Goal: Task Accomplishment & Management: Manage account settings

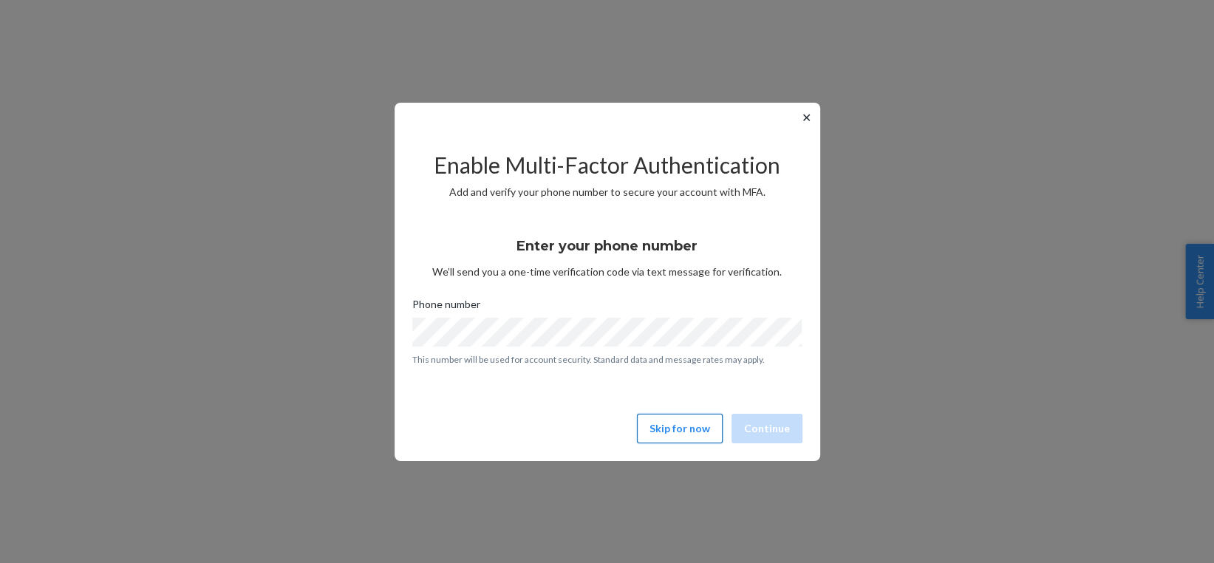
click at [692, 431] on button "Skip for now" at bounding box center [680, 429] width 86 height 30
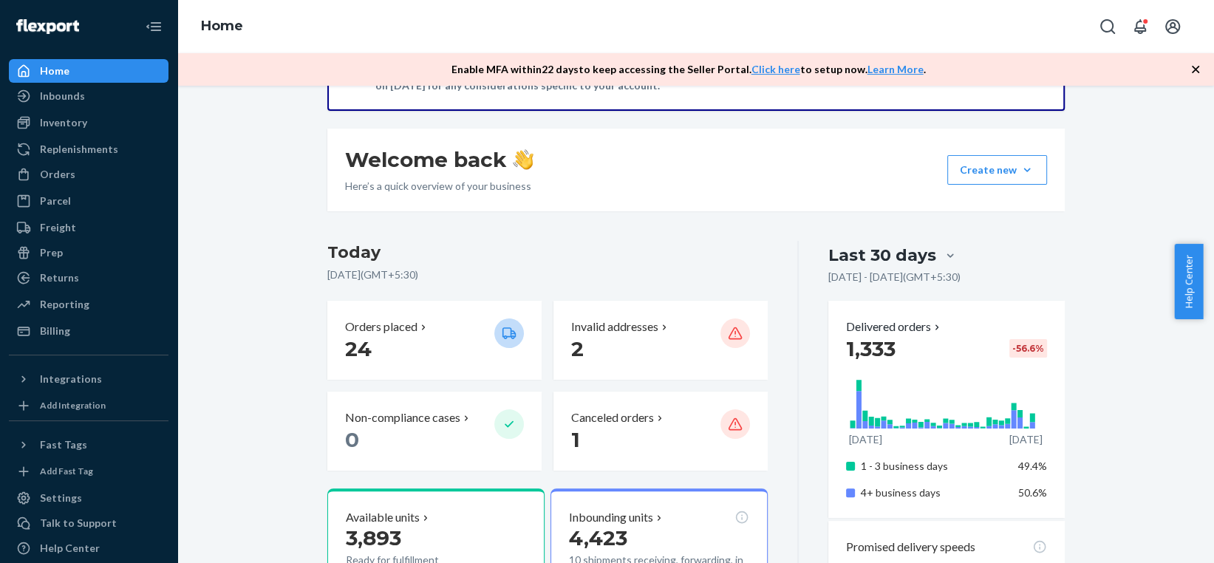
scroll to position [179, 0]
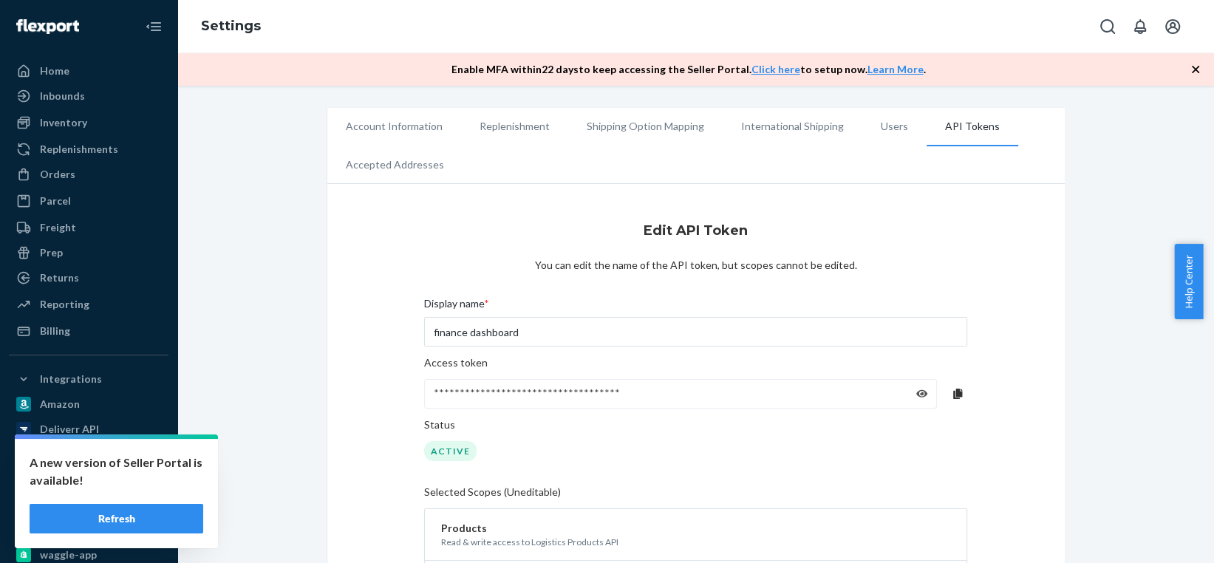
scroll to position [239, 0]
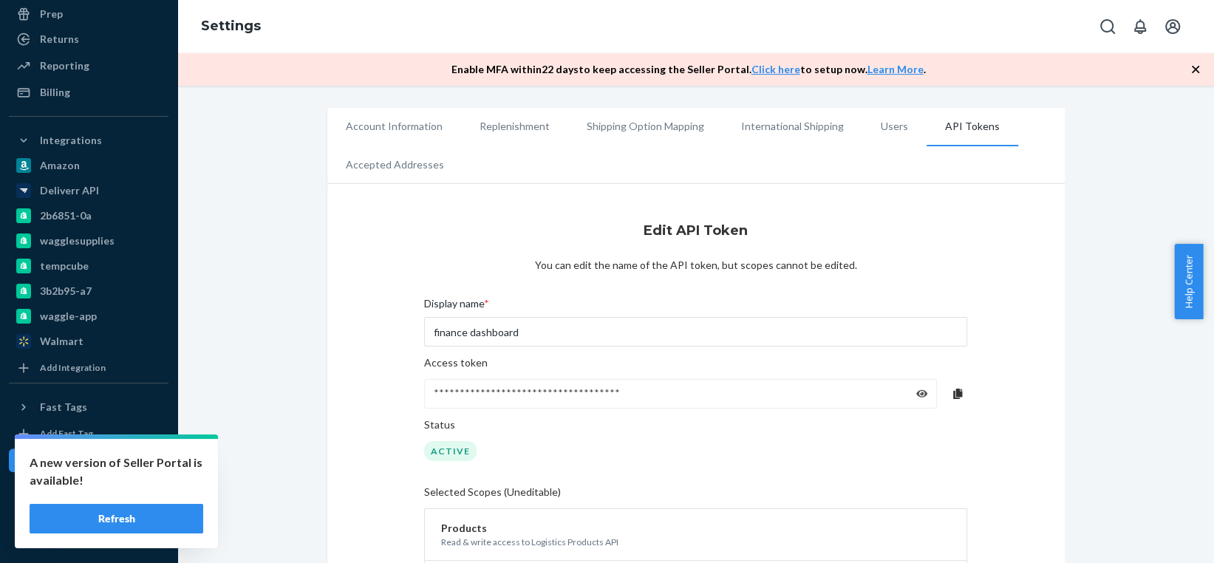
click at [117, 516] on button "Refresh" at bounding box center [117, 519] width 174 height 30
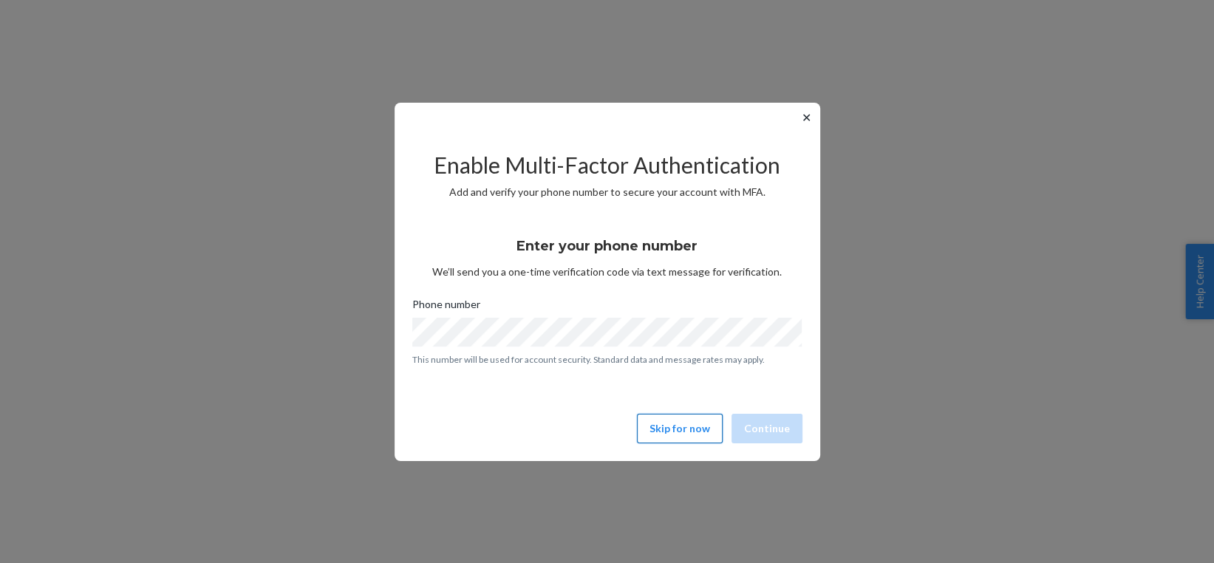
click at [690, 430] on button "Skip for now" at bounding box center [680, 429] width 86 height 30
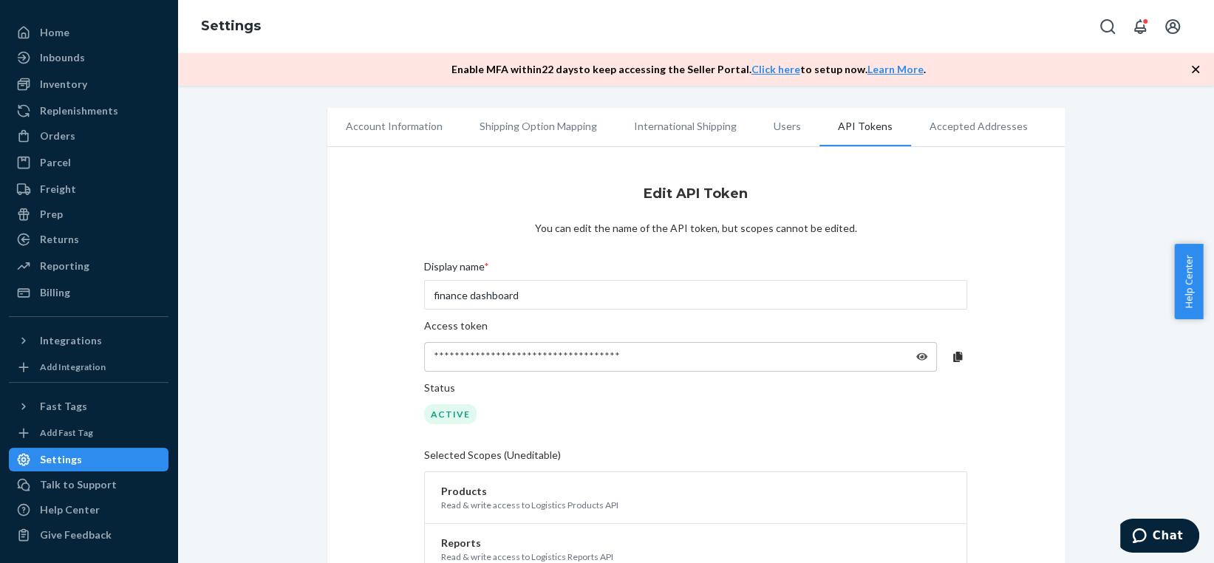
scroll to position [38, 0]
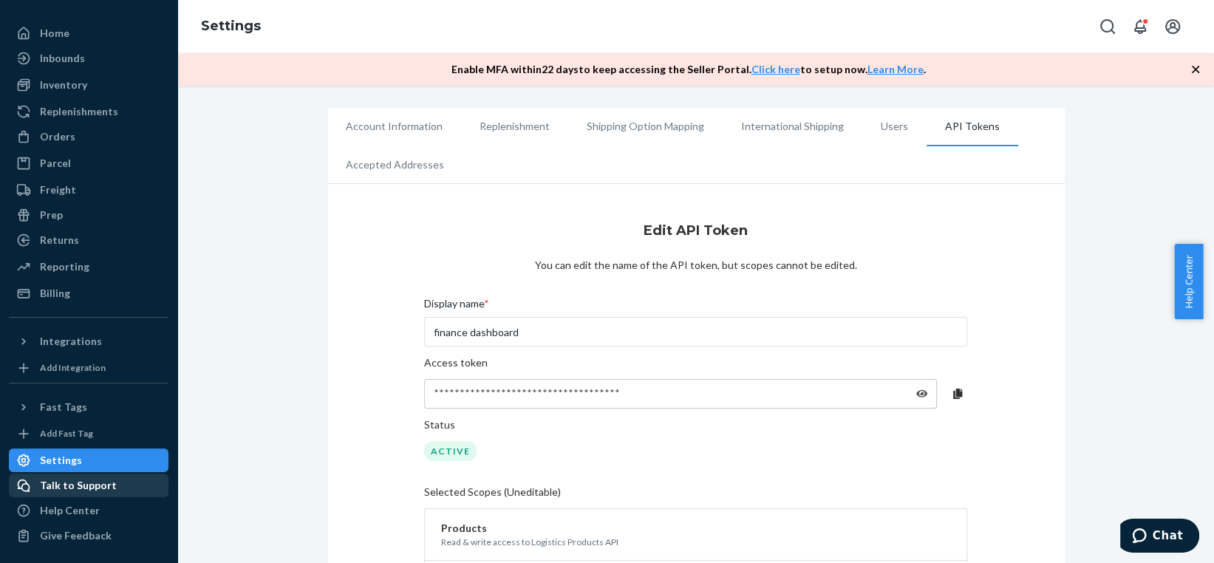
click at [106, 493] on div "Talk to Support" at bounding box center [88, 485] width 157 height 21
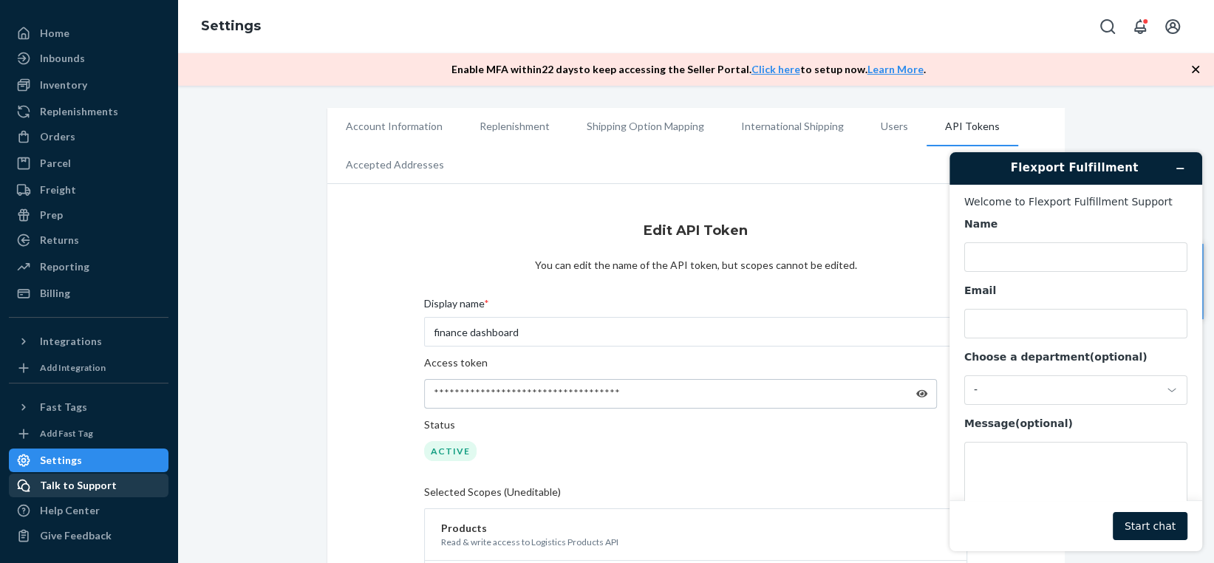
scroll to position [0, 0]
click at [1180, 168] on icon "Minimize widget" at bounding box center [1180, 168] width 7 height 0
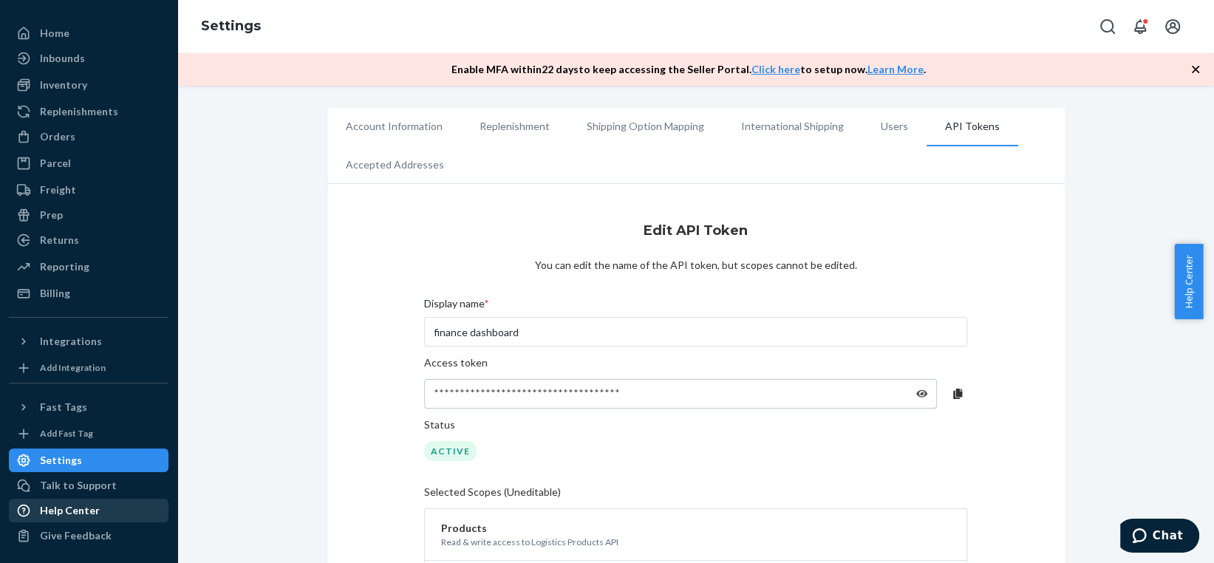
click at [82, 514] on div "Help Center" at bounding box center [70, 510] width 60 height 15
click at [112, 288] on div "Billing" at bounding box center [88, 293] width 157 height 21
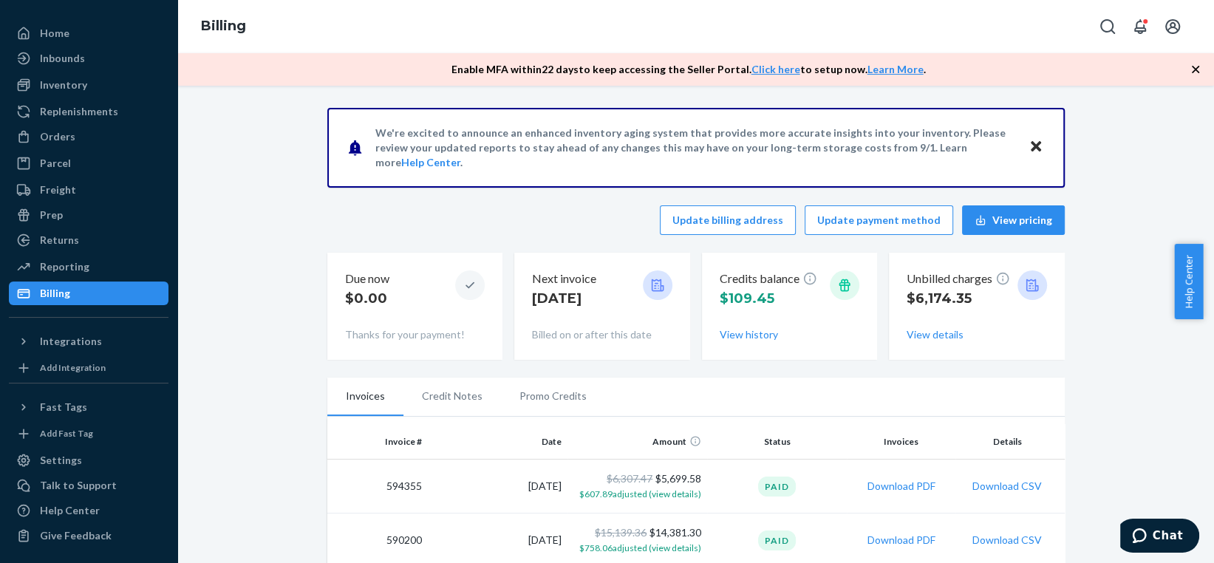
scroll to position [52, 0]
